Goal: Browse casually: Explore the website without a specific task or goal

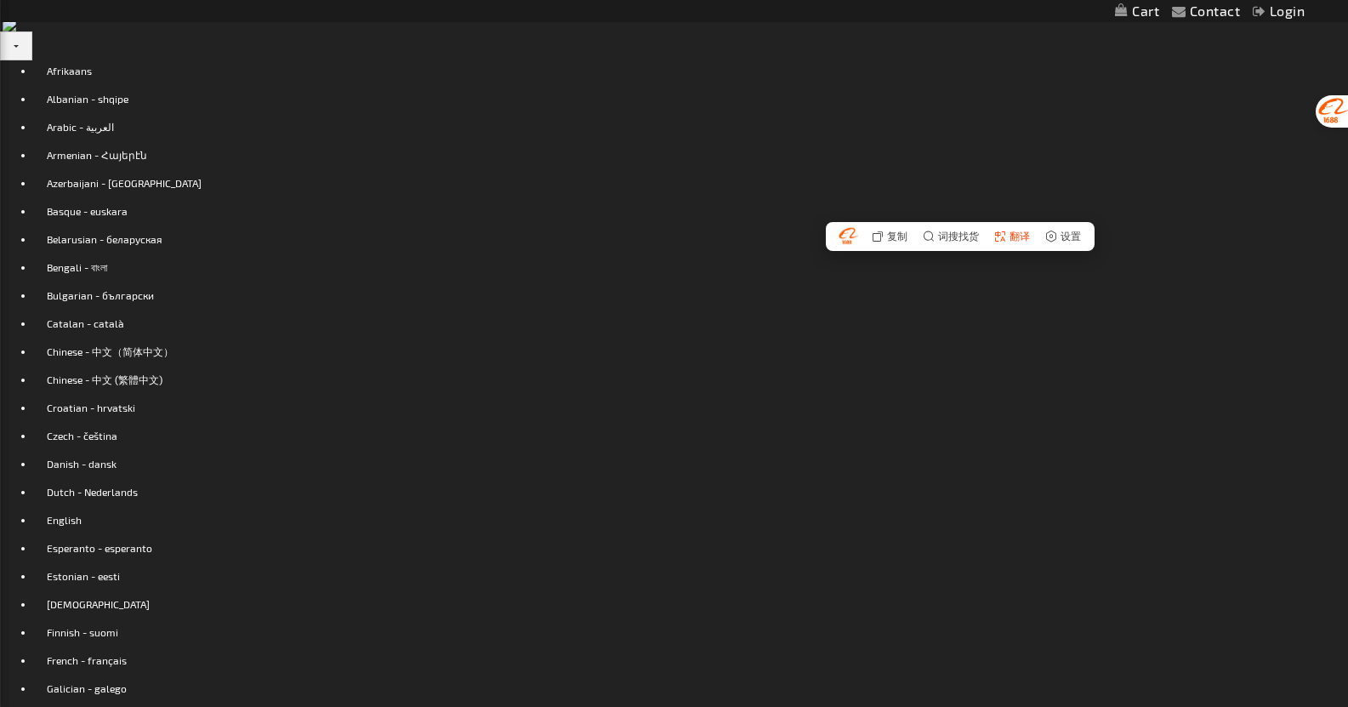
click at [1021, 241] on span "翻译" at bounding box center [1019, 236] width 20 height 10
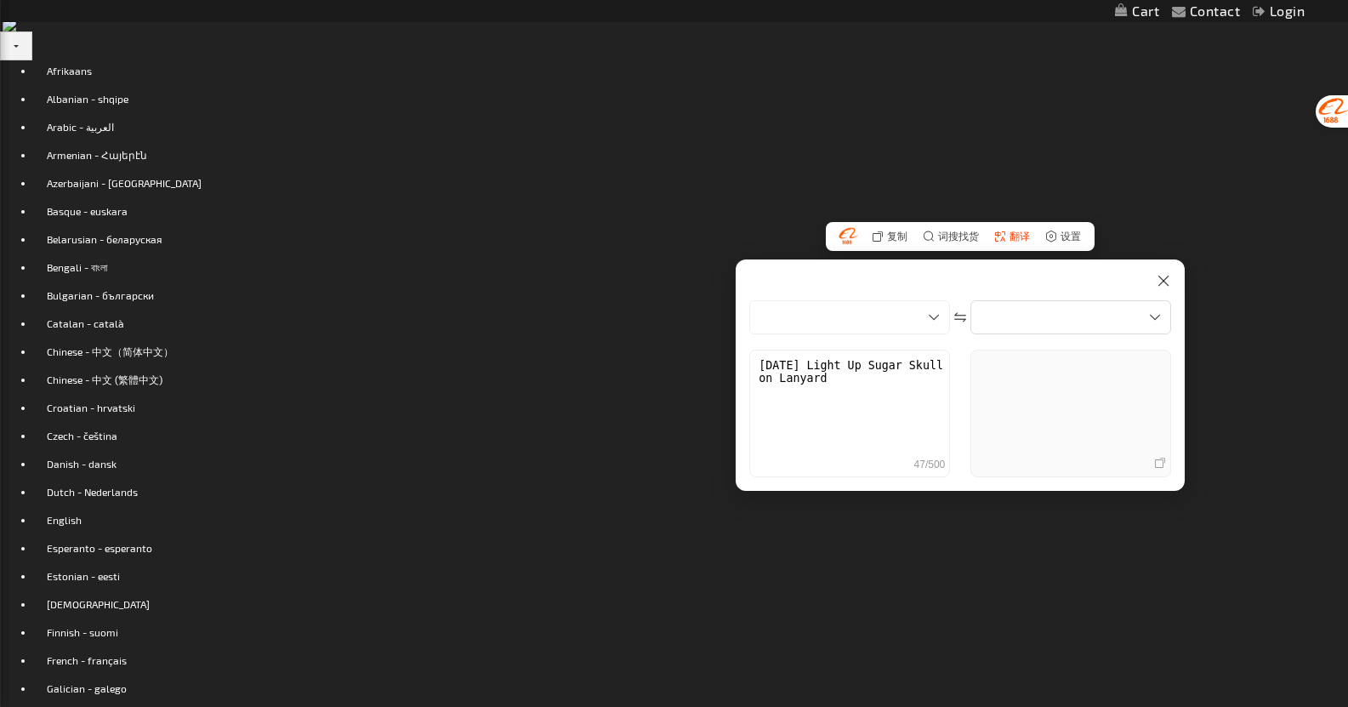
click at [1089, 305] on div "英语" at bounding box center [1070, 317] width 201 height 34
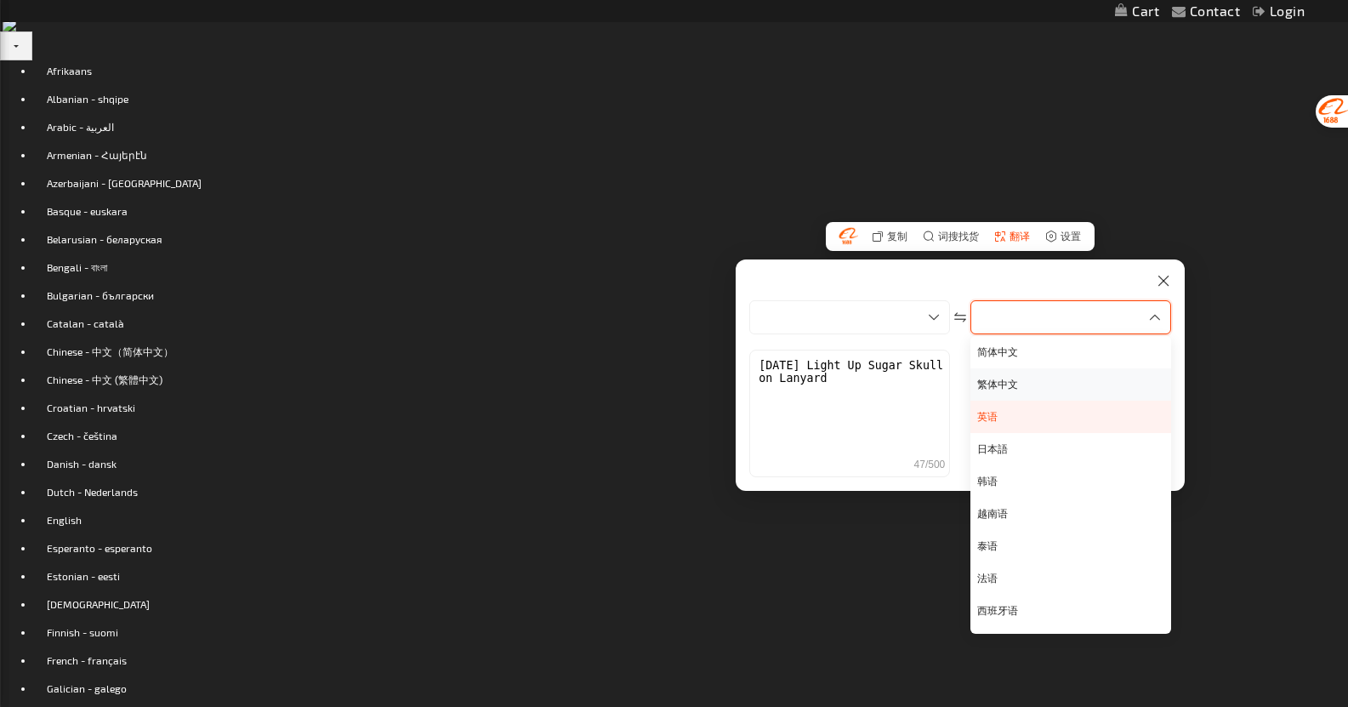
click at [1005, 372] on div "繁体中文" at bounding box center [1070, 384] width 201 height 32
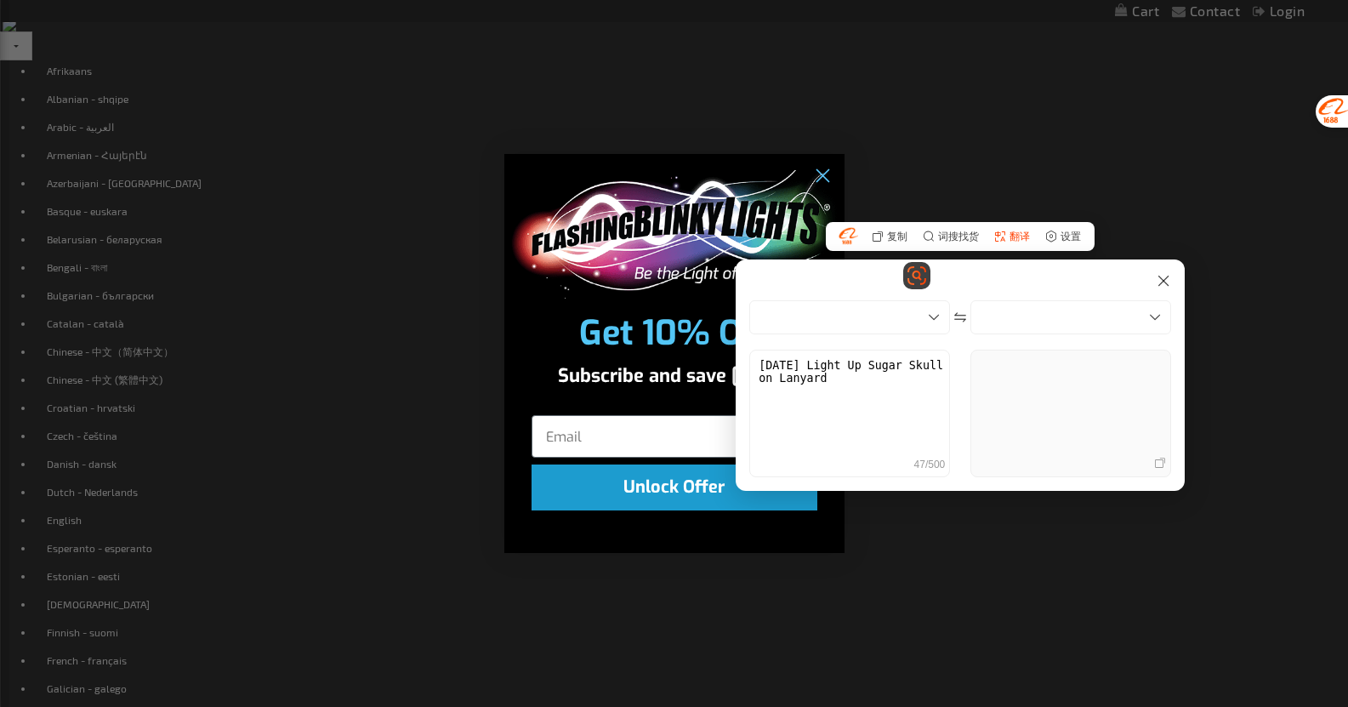
click at [1247, 284] on div "Close dialog Get 10% Off Subscribe and save [DATE] Unlock Offer Submit" at bounding box center [674, 353] width 1348 height 707
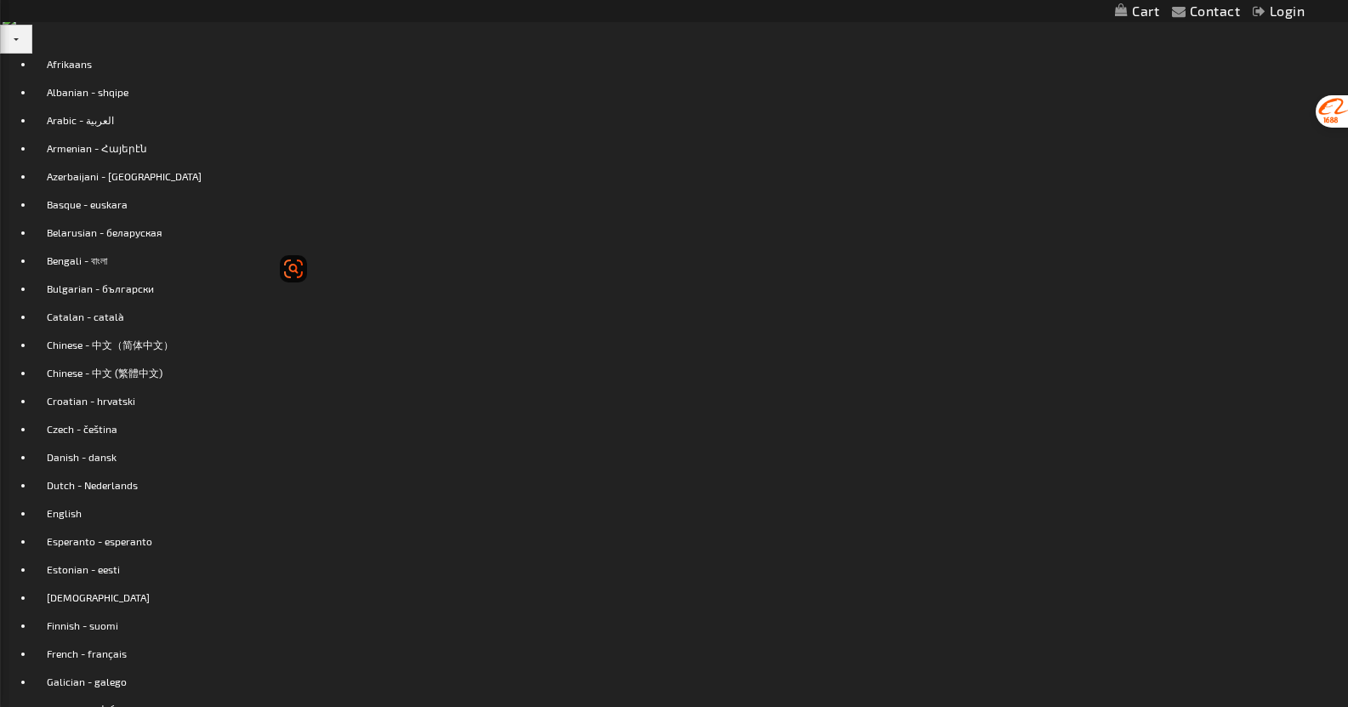
scroll to position [85, 0]
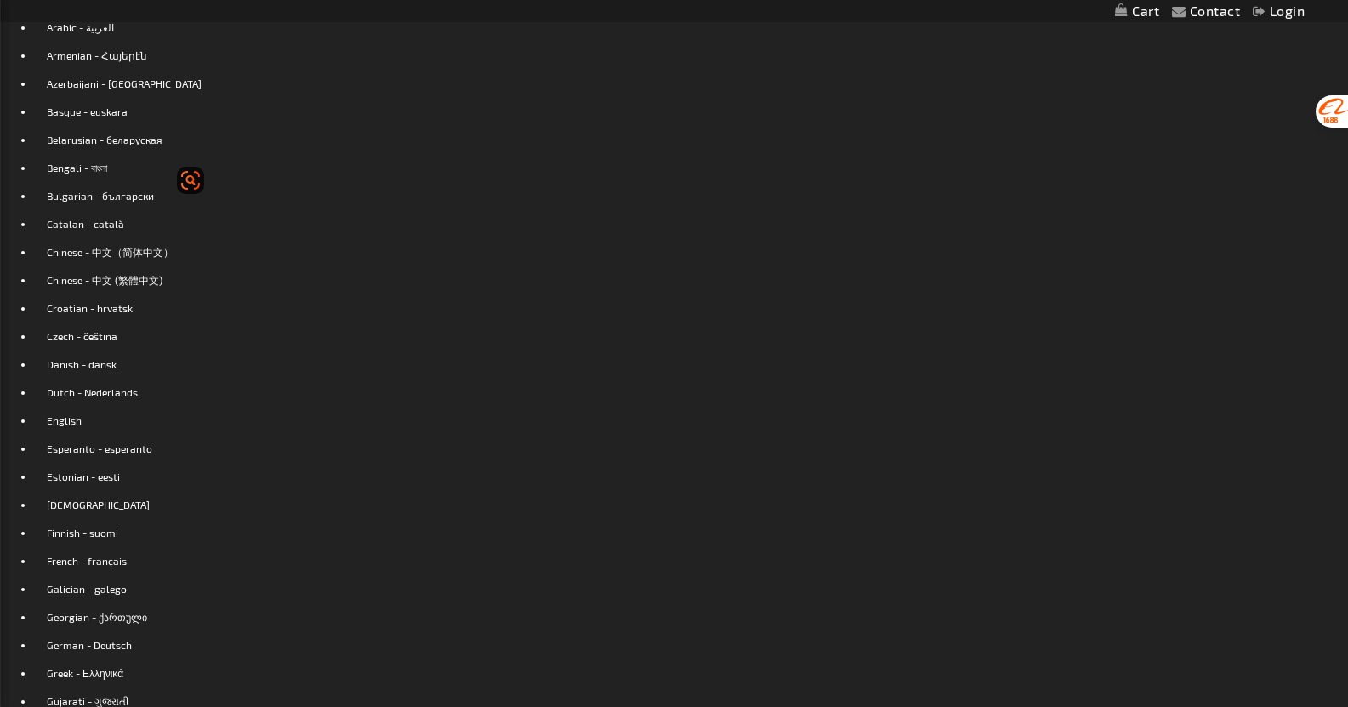
scroll to position [0, 0]
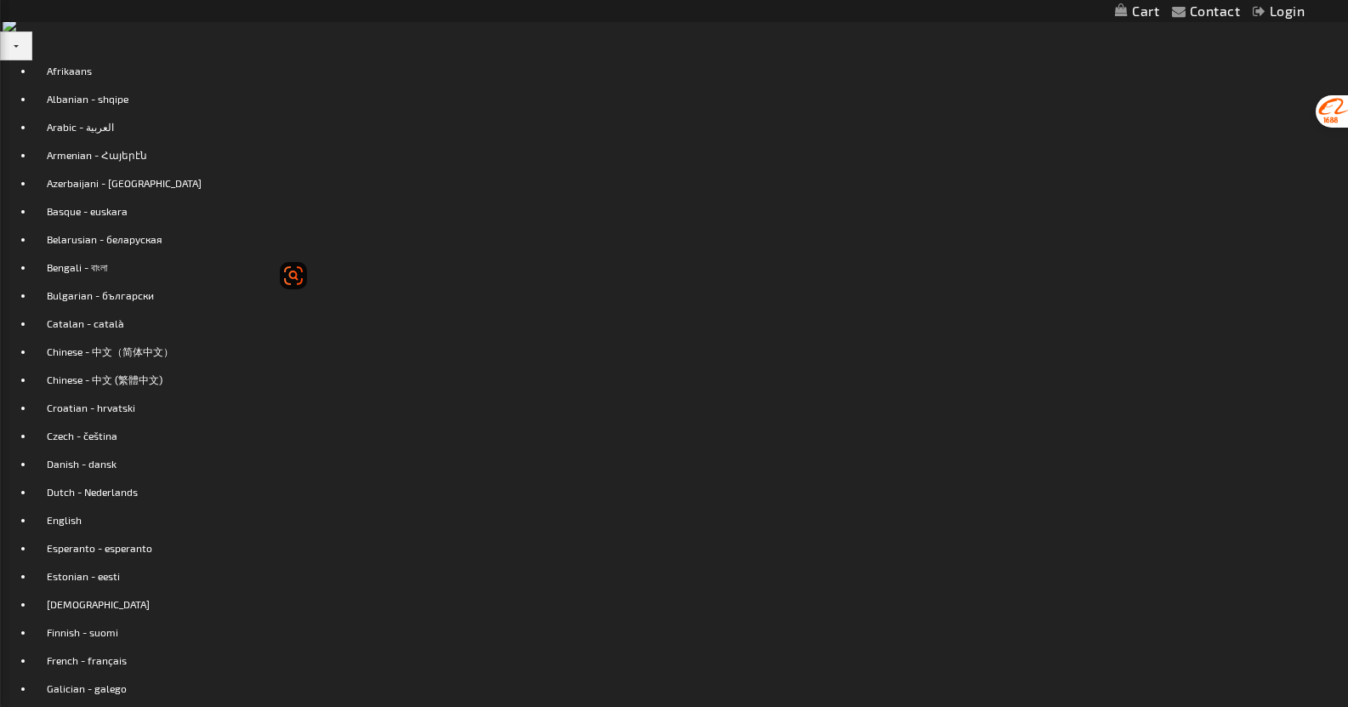
click at [303, 275] on img at bounding box center [293, 275] width 20 height 20
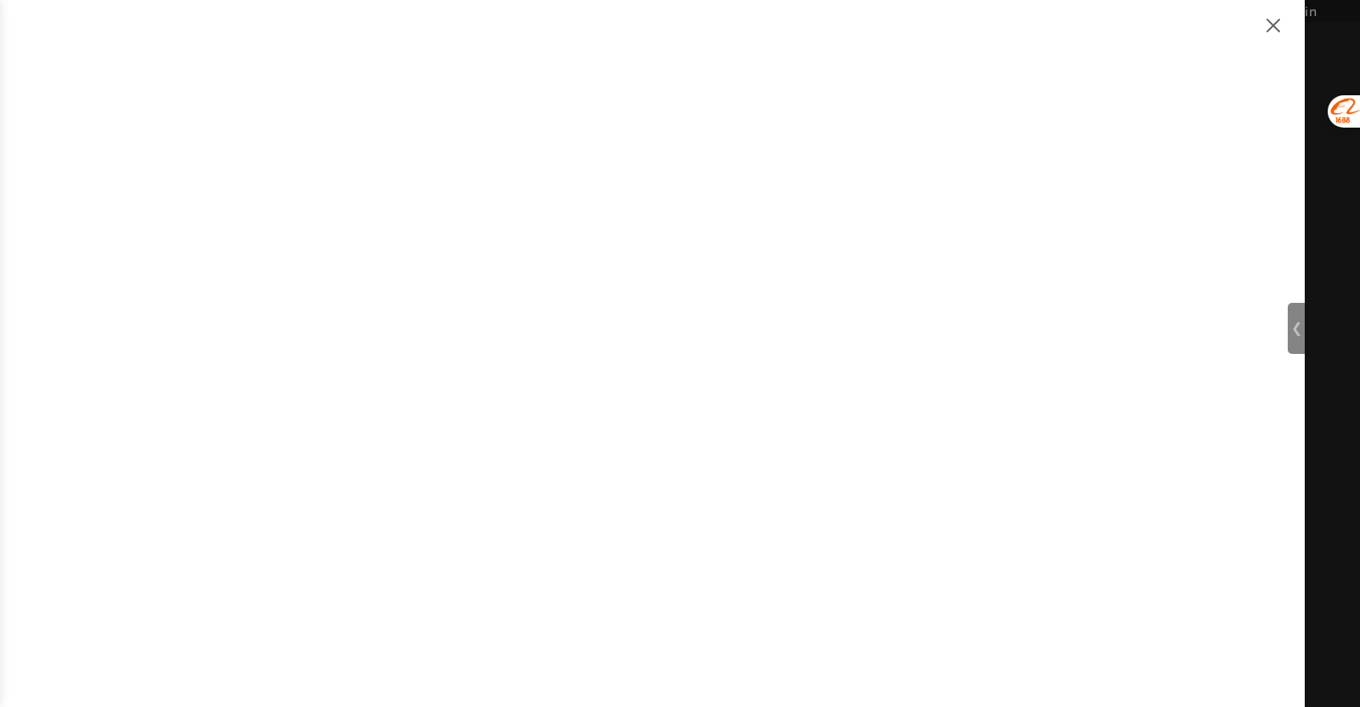
click at [1276, 23] on img at bounding box center [1274, 25] width 20 height 20
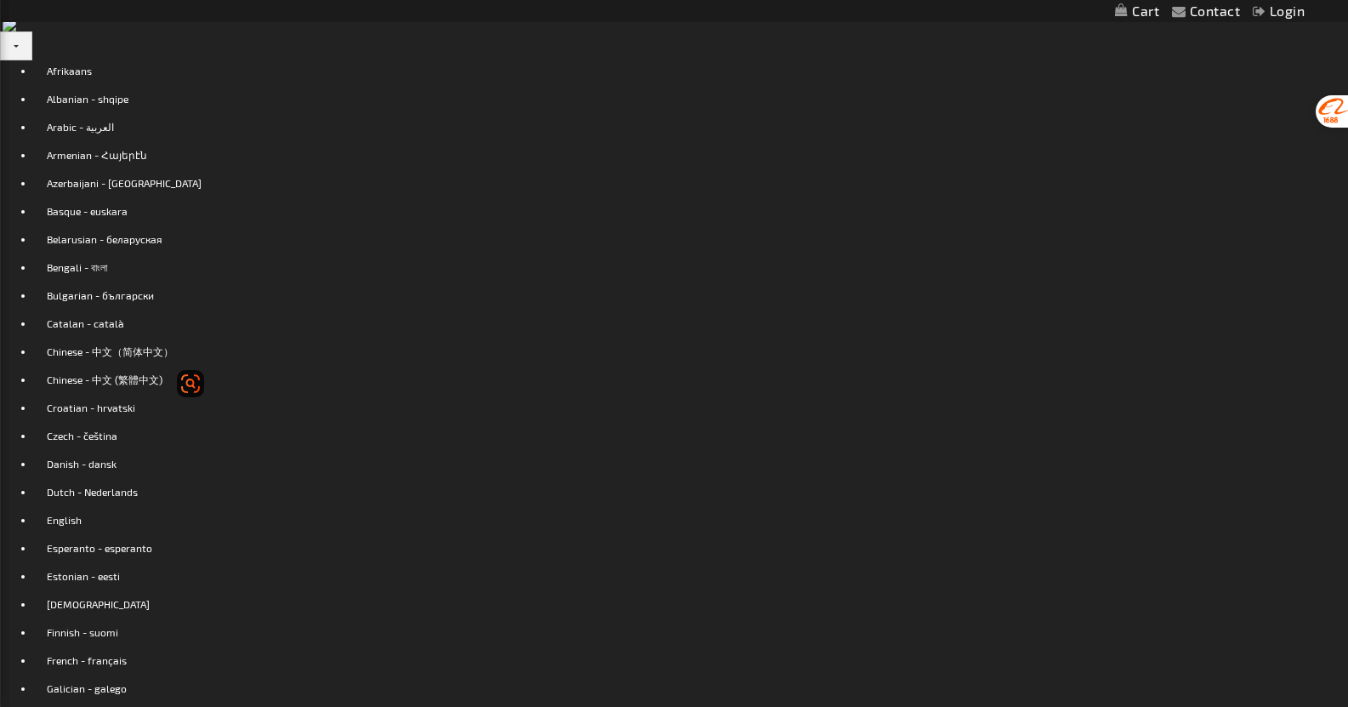
click at [305, 271] on div "同款比价 暂时关闭此按钮 调整此按钮位置" at bounding box center [329, 275] width 98 height 27
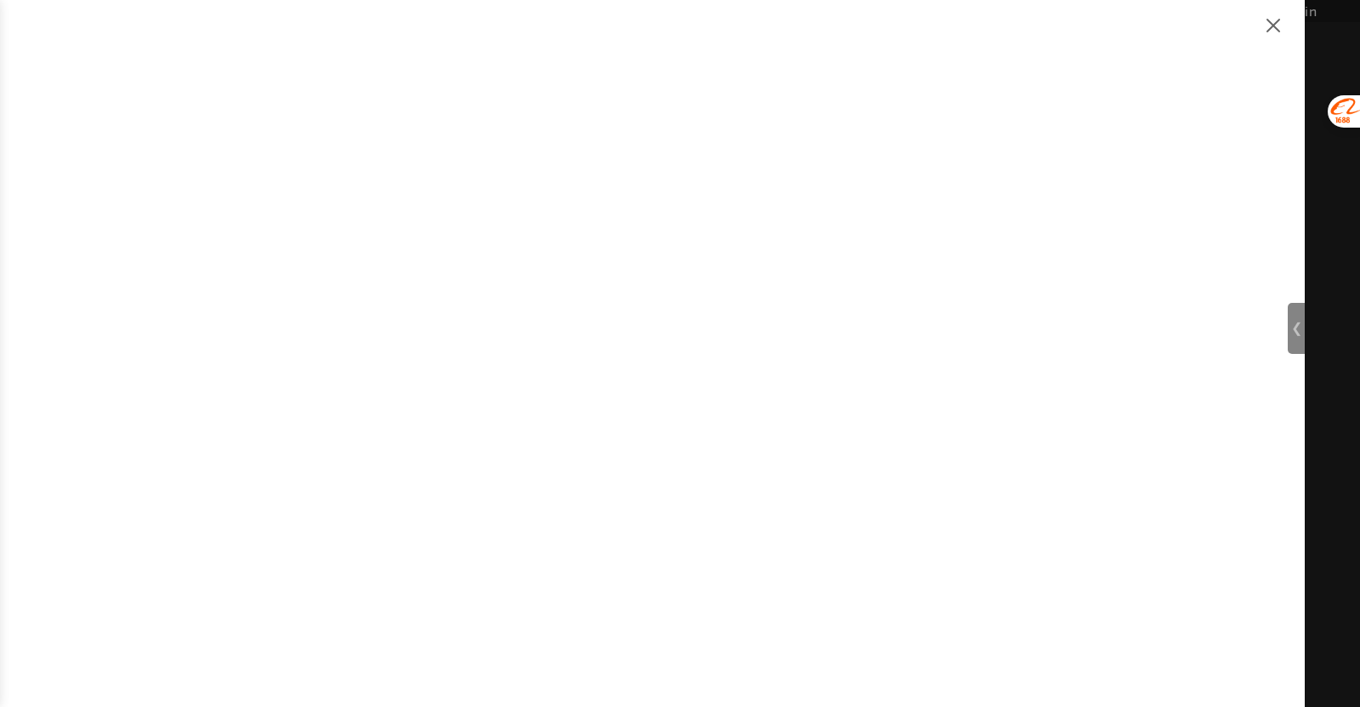
click at [1270, 30] on img at bounding box center [1274, 25] width 20 height 20
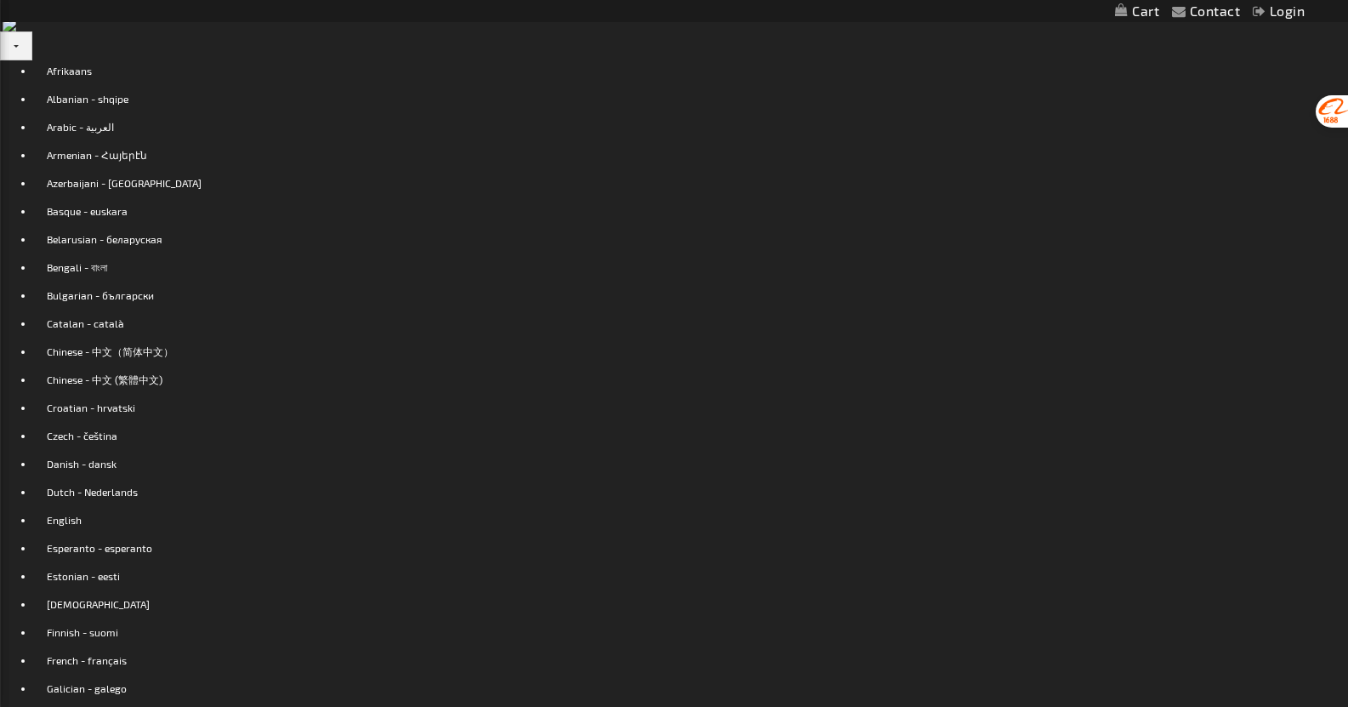
drag, startPoint x: 861, startPoint y: 288, endPoint x: 823, endPoint y: 275, distance: 40.6
copy h1 "[DATE] Light Up Sugar Skull on Lanyard"
